Goal: Information Seeking & Learning: Learn about a topic

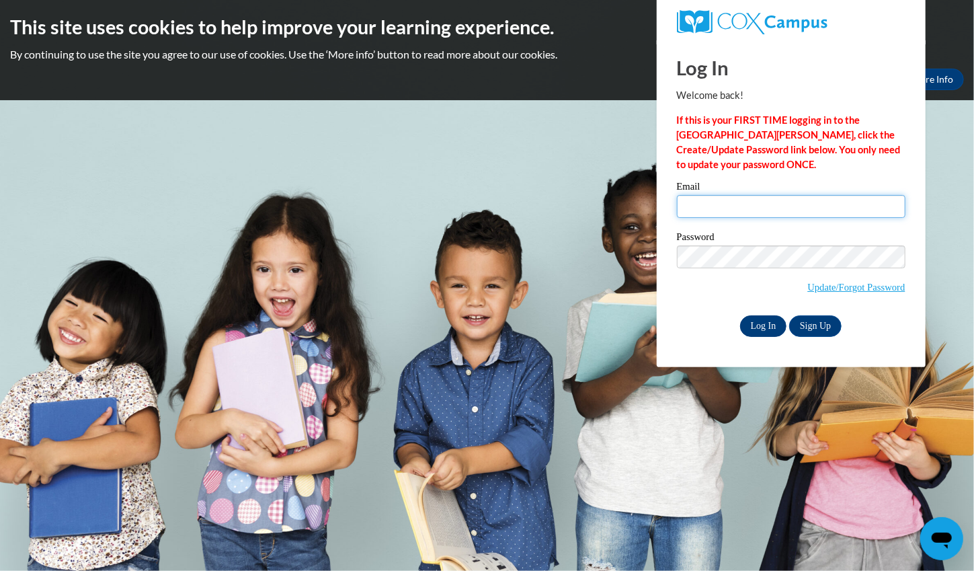
type input "blee@kippstriveprimary.org"
click at [775, 324] on input "Log In" at bounding box center [763, 326] width 47 height 22
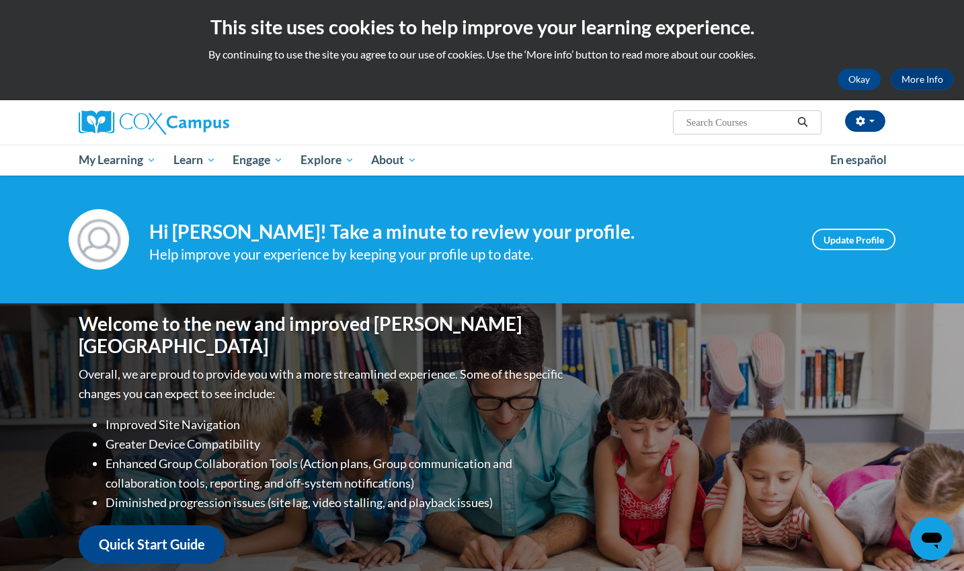
click at [726, 117] on input "Search..." at bounding box center [739, 122] width 108 height 16
type input "vocabulary"
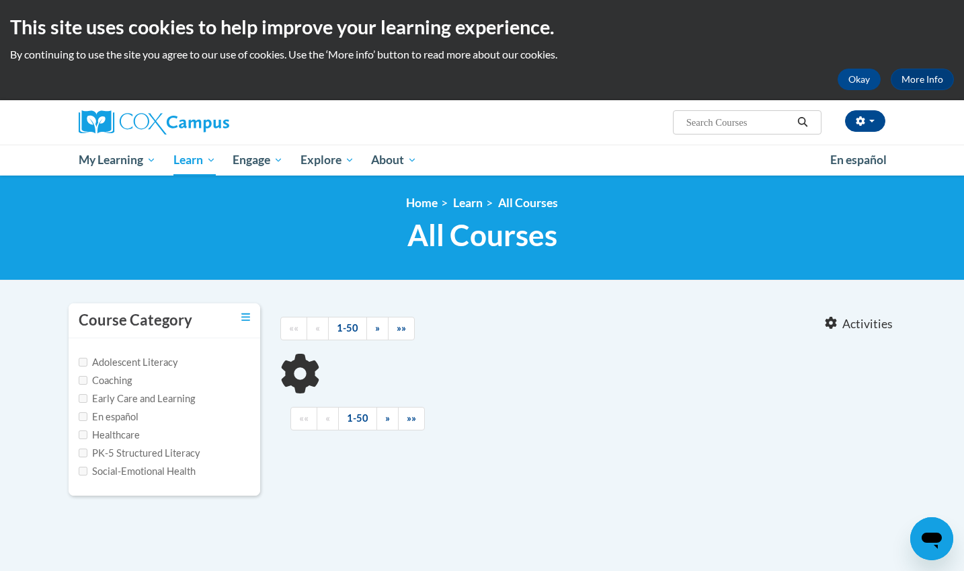
type input "vocabulary"
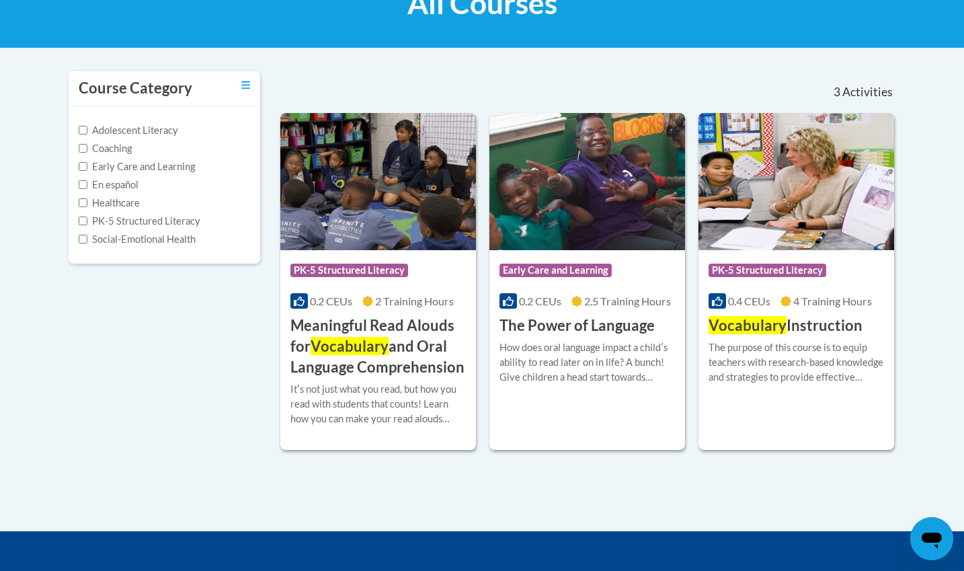
scroll to position [302, 0]
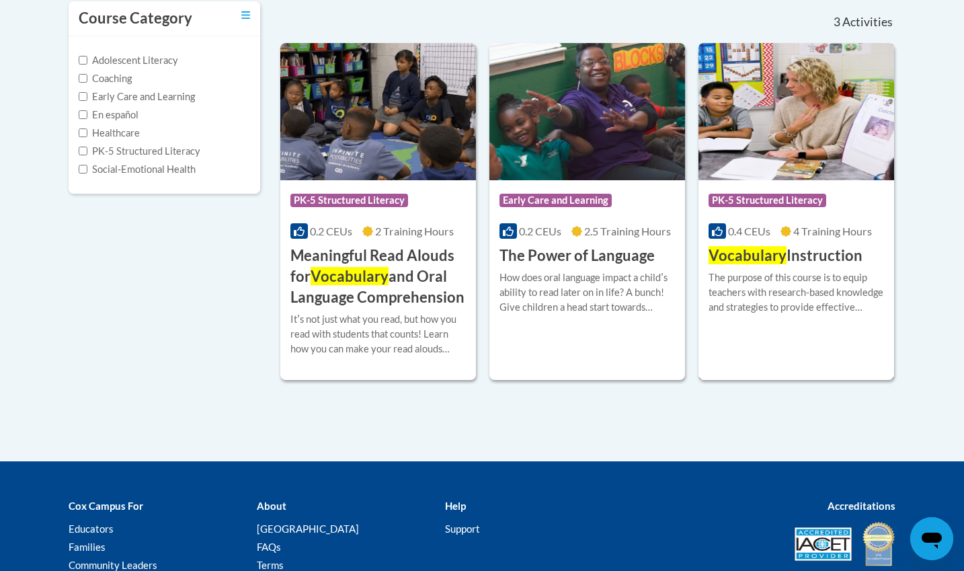
click at [755, 252] on span "Vocabulary" at bounding box center [747, 255] width 78 height 18
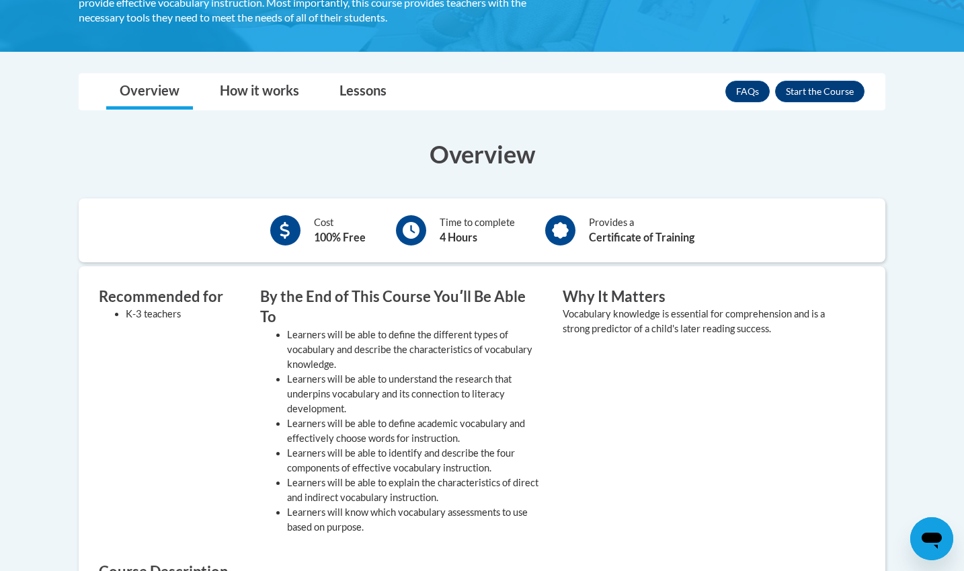
scroll to position [296, 0]
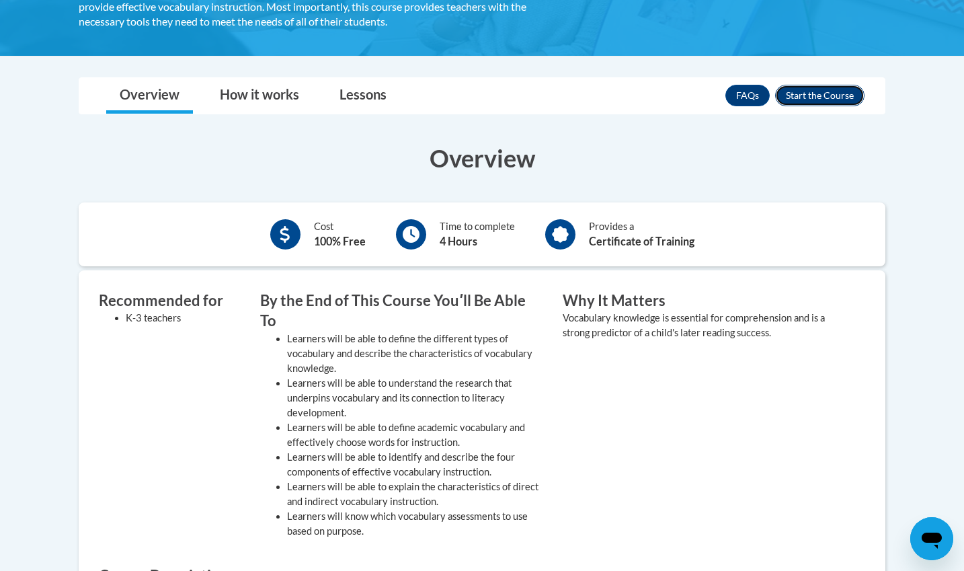
click at [814, 95] on button "Enroll" at bounding box center [819, 96] width 89 height 22
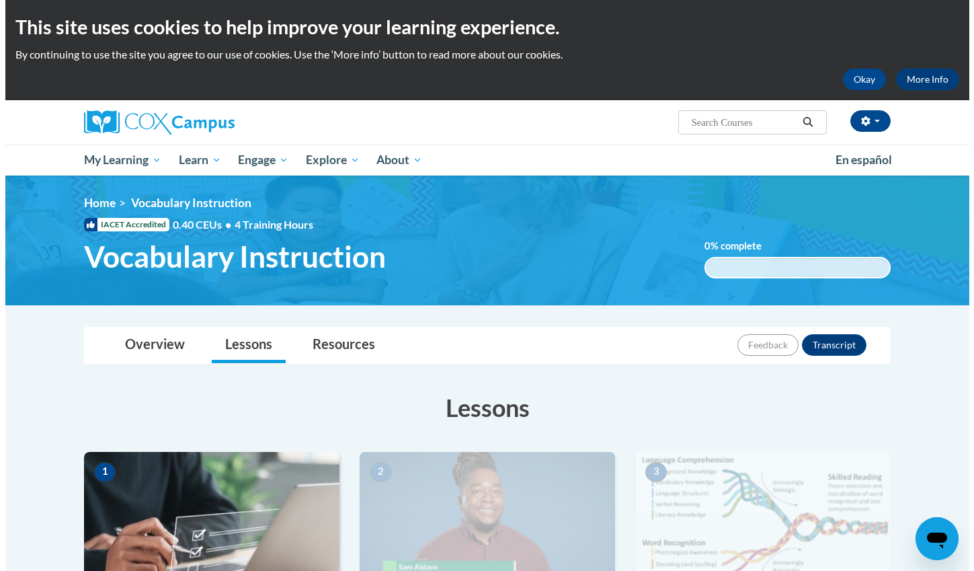
scroll to position [315, 0]
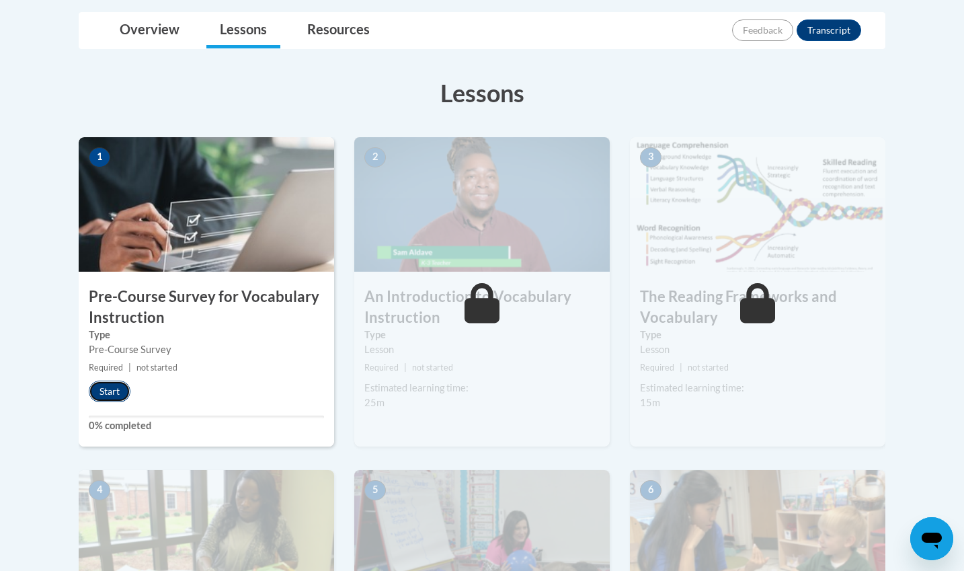
click at [112, 395] on button "Start" at bounding box center [110, 391] width 42 height 22
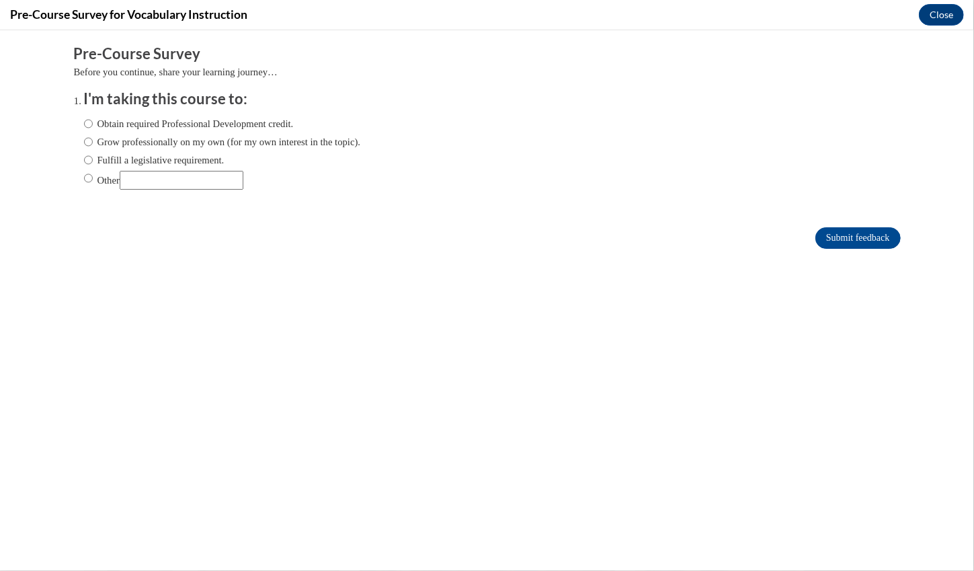
scroll to position [0, 0]
click at [205, 181] on input "Other" at bounding box center [182, 179] width 124 height 19
click at [84, 177] on input "Other" at bounding box center [88, 177] width 9 height 15
radio input "true"
click at [823, 237] on input "Submit feedback" at bounding box center [857, 237] width 85 height 22
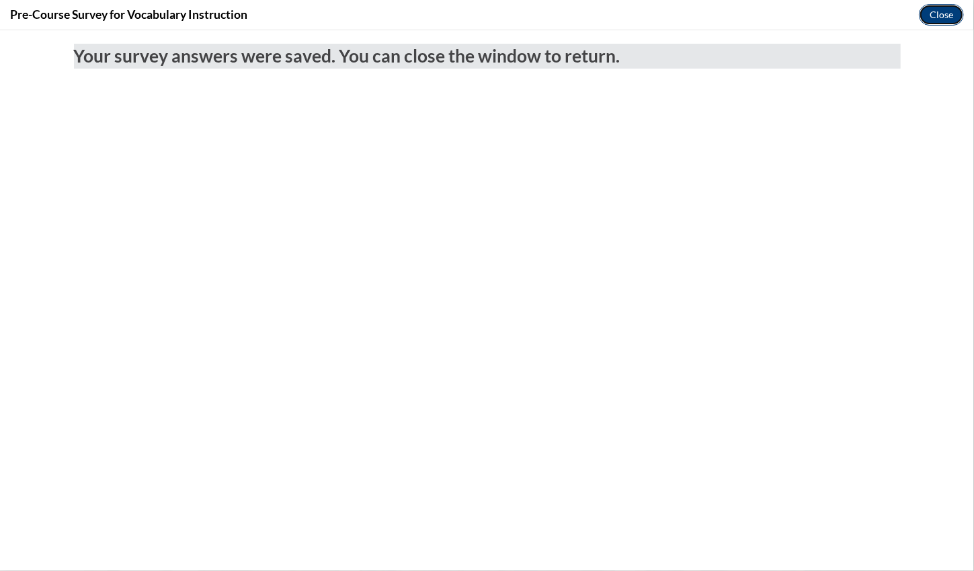
click at [936, 13] on button "Close" at bounding box center [941, 15] width 45 height 22
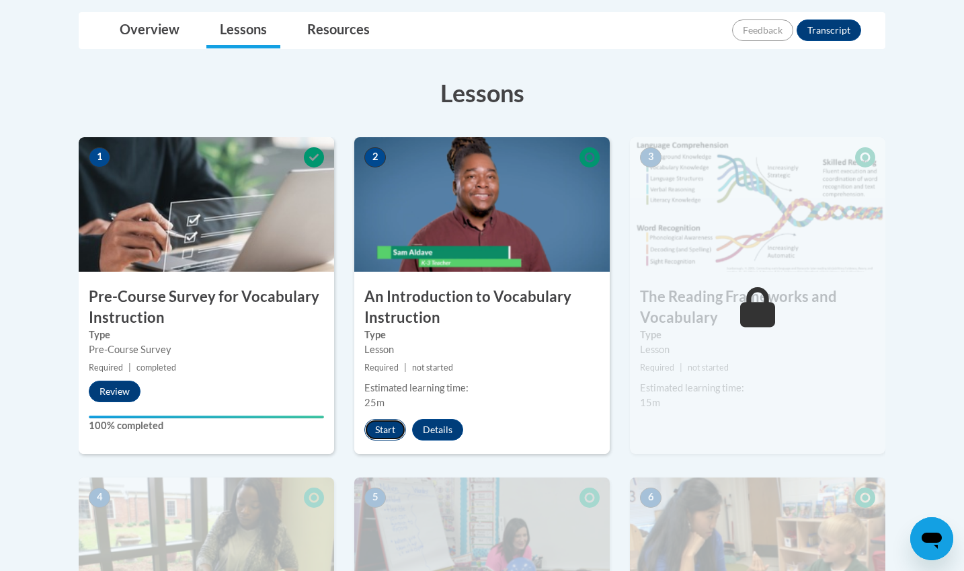
click at [393, 423] on button "Start" at bounding box center [385, 430] width 42 height 22
